Goal: Information Seeking & Learning: Learn about a topic

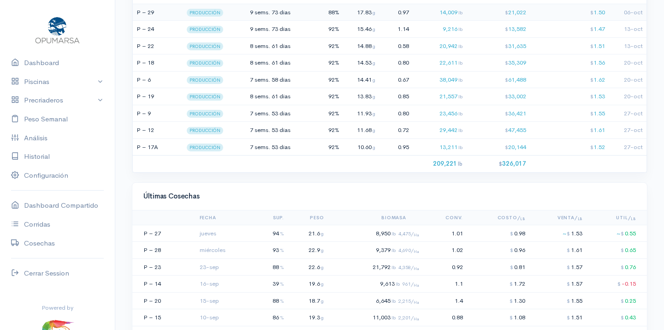
scroll to position [686, 0]
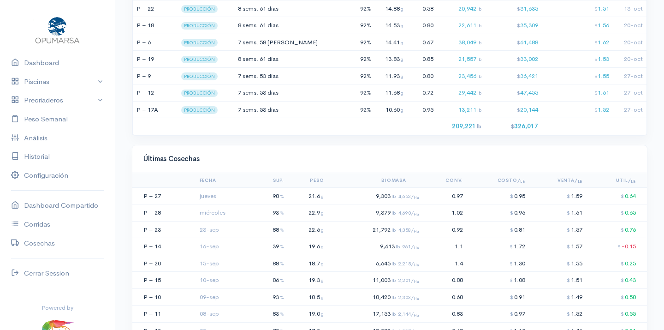
scroll to position [723, 0]
click at [340, 187] on td "9,303 lb 4,652/ Ha" at bounding box center [374, 195] width 95 height 17
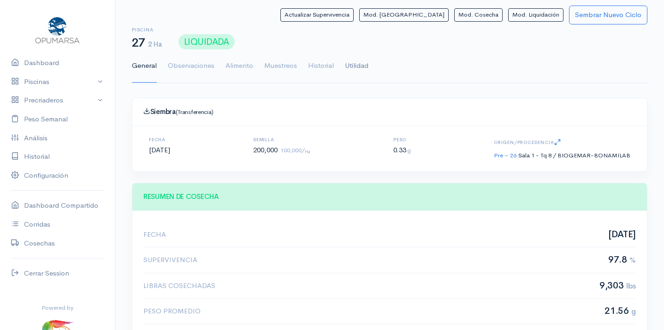
click at [357, 64] on link "Utilidad" at bounding box center [357, 65] width 24 height 33
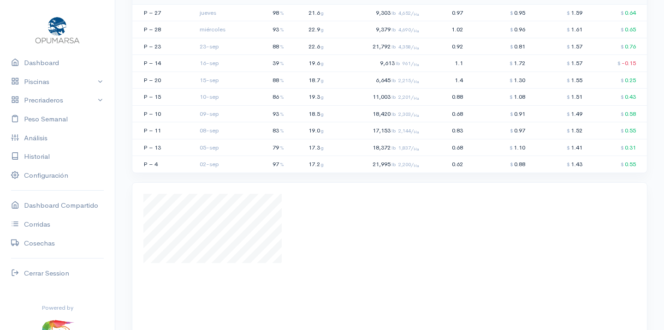
scroll to position [907, 0]
click at [309, 20] on td "22.9 g" at bounding box center [308, 28] width 40 height 17
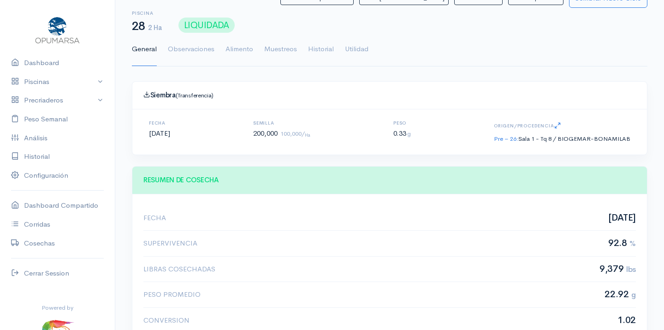
scroll to position [138, 283]
click at [357, 47] on link "Utilidad" at bounding box center [357, 49] width 24 height 33
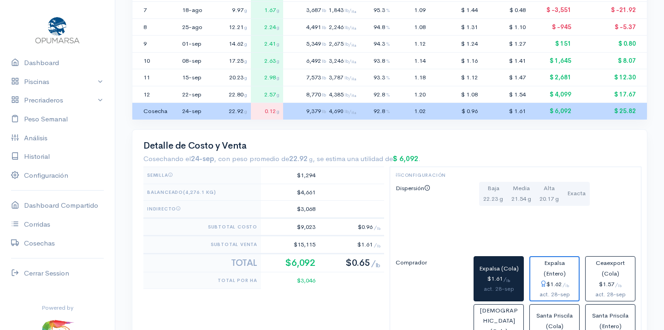
scroll to position [326, 0]
